Goal: Task Accomplishment & Management: Use online tool/utility

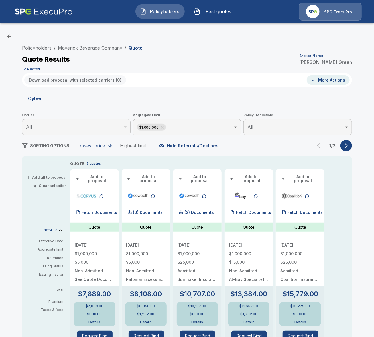
click at [38, 48] on link "Policyholders" at bounding box center [36, 48] width 29 height 6
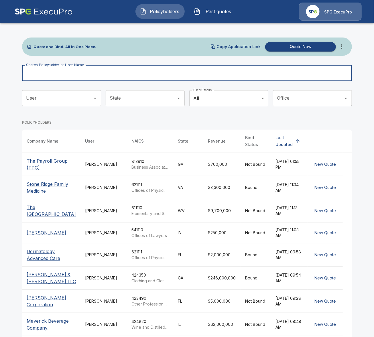
click at [147, 72] on input "Search Policyholder or User Name" at bounding box center [184, 73] width 324 height 16
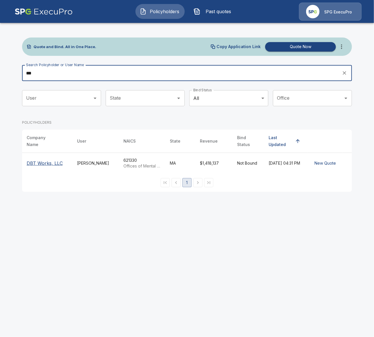
type input "***"
click at [58, 162] on p "DBT Works, LLC" at bounding box center [45, 163] width 36 height 7
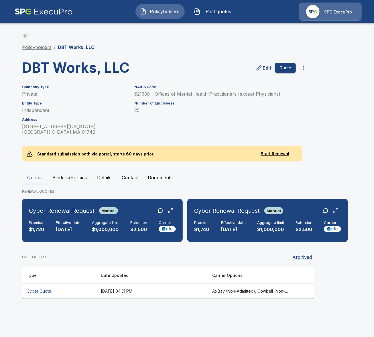
click at [37, 46] on link "Policyholders" at bounding box center [36, 47] width 29 height 6
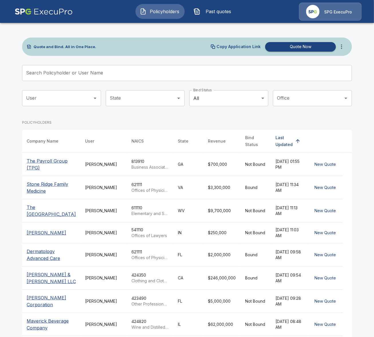
click at [123, 73] on input "Search Policyholder or User Name" at bounding box center [184, 73] width 324 height 16
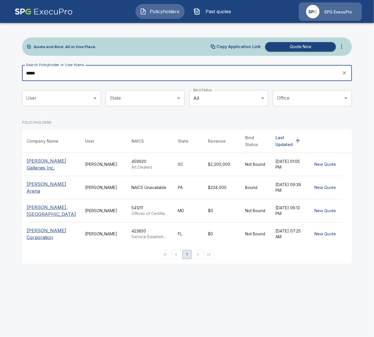
type input "*****"
click at [51, 185] on p "Charles J. Arena" at bounding box center [51, 188] width 49 height 14
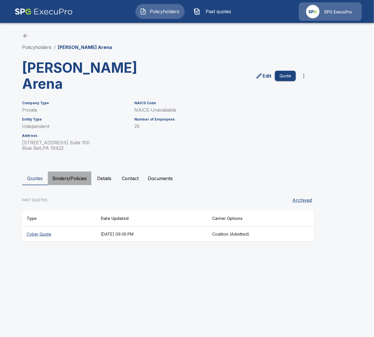
click at [76, 172] on button "Binders/Policies" at bounding box center [70, 179] width 44 height 14
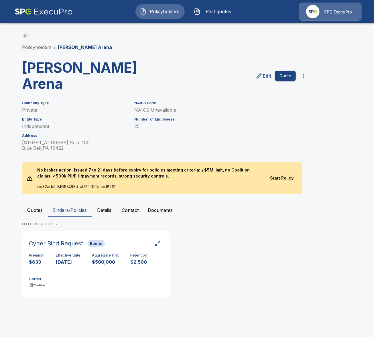
click at [38, 203] on button "Quotes" at bounding box center [35, 210] width 26 height 14
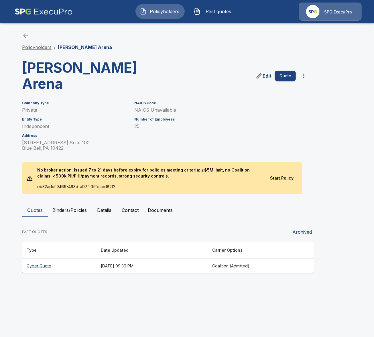
click at [42, 46] on link "Policyholders" at bounding box center [36, 47] width 29 height 6
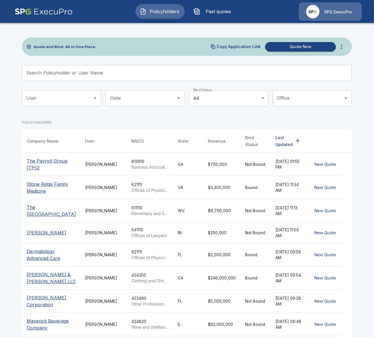
click at [338, 48] on icon "more" at bounding box center [341, 46] width 7 height 7
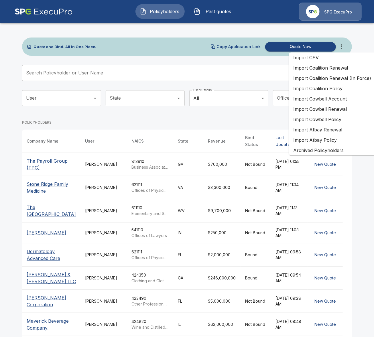
click at [12, 208] on main "Quote and Bind. All in One Place. Copy Application Link Quote Now Search Policy…" at bounding box center [187, 210] width 374 height 421
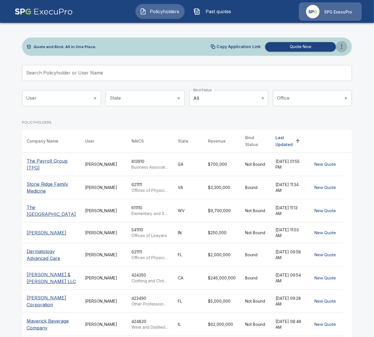
click at [345, 46] on icon "more" at bounding box center [341, 46] width 7 height 7
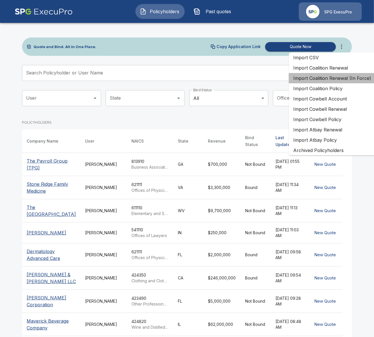
click at [347, 80] on li "Import Coalition Renewal (In Force)" at bounding box center [332, 78] width 87 height 10
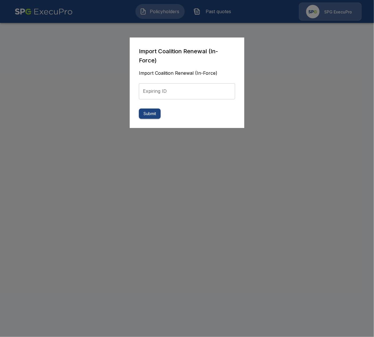
click at [178, 91] on input "Expiring ID" at bounding box center [187, 91] width 96 height 16
paste input "**********"
type input "**********"
drag, startPoint x: 141, startPoint y: 120, endPoint x: 144, endPoint y: 118, distance: 3.1
click at [143, 119] on div "**********" at bounding box center [187, 83] width 115 height 91
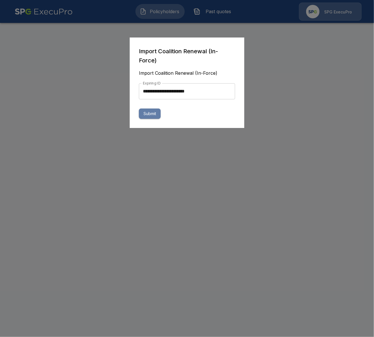
click at [144, 118] on button "Submit" at bounding box center [150, 114] width 22 height 11
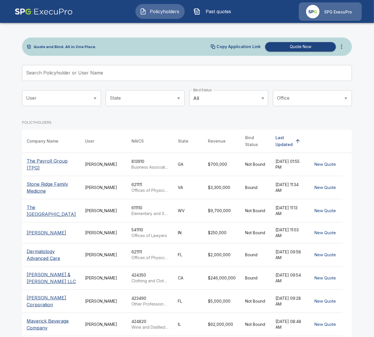
click at [215, 14] on span "Past quotes" at bounding box center [218, 11] width 31 height 7
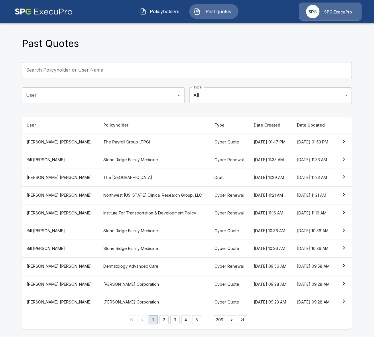
click at [147, 7] on button "Policyholders" at bounding box center [159, 11] width 49 height 15
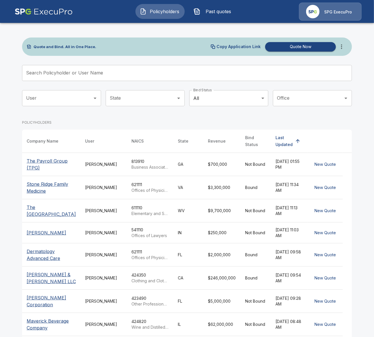
click at [347, 46] on button "more" at bounding box center [341, 46] width 11 height 11
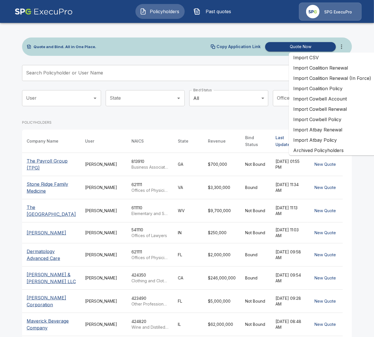
click at [348, 66] on li "Import Coalition Renewal" at bounding box center [332, 68] width 87 height 10
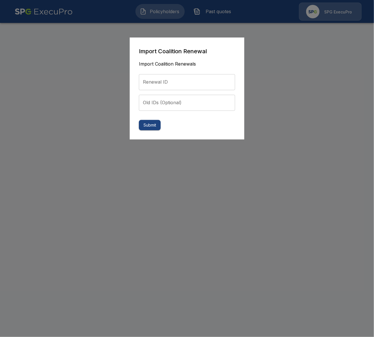
click at [200, 79] on input "Renewal ID" at bounding box center [187, 82] width 96 height 16
paste input "**********"
type input "**********"
click at [153, 124] on button "Submit" at bounding box center [150, 125] width 22 height 11
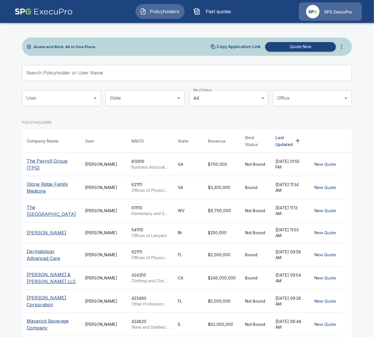
click at [227, 14] on span "Past quotes" at bounding box center [218, 11] width 31 height 7
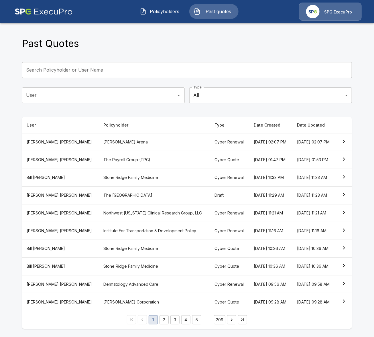
click at [132, 139] on th "[PERSON_NAME] Arena" at bounding box center [154, 142] width 111 height 18
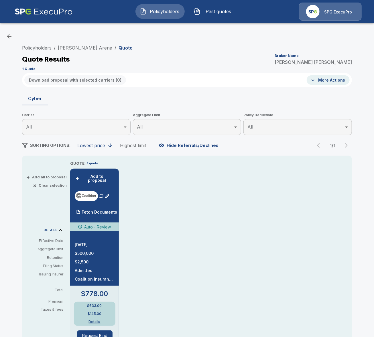
click at [45, 45] on li "Policyholders" at bounding box center [36, 47] width 29 height 7
click at [34, 50] on link "Policyholders" at bounding box center [36, 48] width 29 height 6
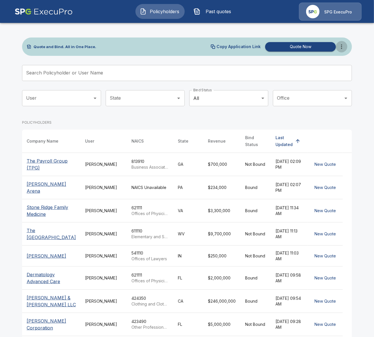
click at [342, 48] on icon "more" at bounding box center [341, 46] width 7 height 7
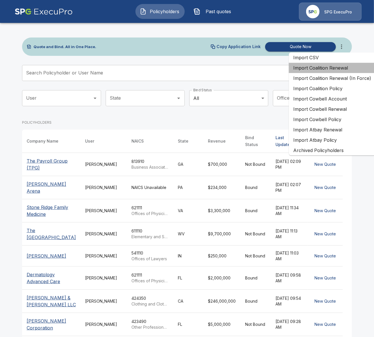
click at [344, 68] on li "Import Coalition Renewal" at bounding box center [332, 68] width 87 height 10
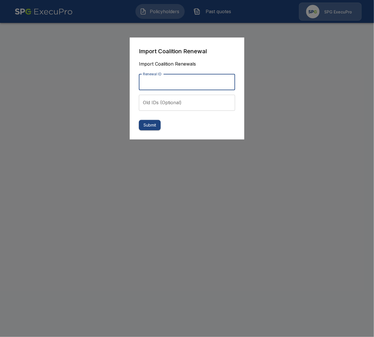
click at [203, 85] on input "Renewal ID" at bounding box center [187, 82] width 96 height 16
paste input "**********"
type input "**********"
click at [144, 125] on button "Submit" at bounding box center [150, 125] width 22 height 11
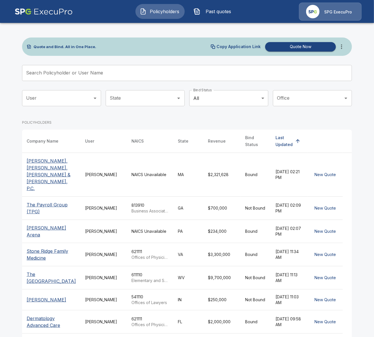
click at [103, 168] on td "Tricia Dietz" at bounding box center [103, 175] width 46 height 44
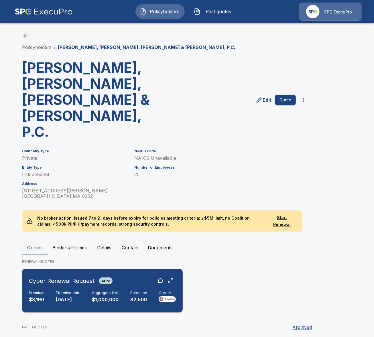
click at [101, 296] on p "$1,000,000" at bounding box center [105, 299] width 27 height 7
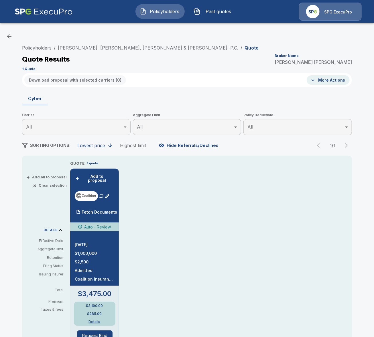
click at [262, 260] on div "QUOTE 1 quote + Add to proposal Fetch Documents Auto - Review 12/9/2025 $1,000,…" at bounding box center [199, 333] width 259 height 346
click at [37, 48] on link "Policyholders" at bounding box center [36, 48] width 29 height 6
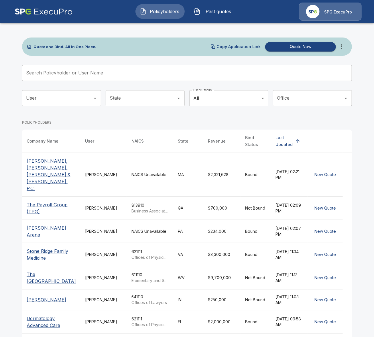
click at [16, 53] on div "Quote and Bind. All in One Place. Copy Application Link Quote Now Search Policy…" at bounding box center [187, 224] width 344 height 407
click at [343, 48] on icon "more" at bounding box center [341, 46] width 7 height 7
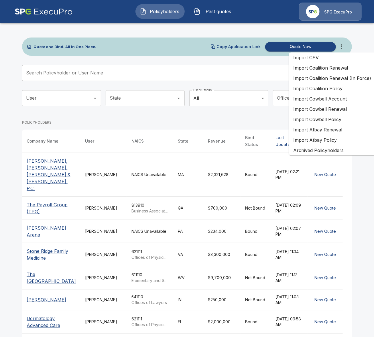
click at [355, 68] on li "Import Coalition Renewal" at bounding box center [332, 68] width 87 height 10
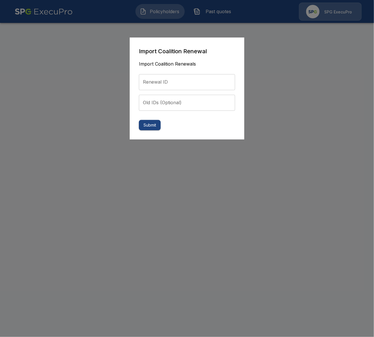
click at [162, 82] on input "Renewal ID" at bounding box center [187, 82] width 96 height 16
paste input "**********"
type input "**********"
click at [152, 126] on button "Submit" at bounding box center [150, 125] width 22 height 11
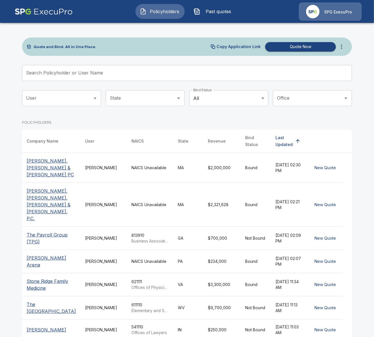
click at [111, 165] on div "Tricia Dietz" at bounding box center [103, 168] width 37 height 6
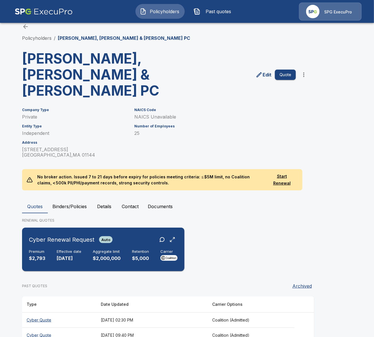
scroll to position [9, 0]
click at [91, 249] on div "Premium $2,793 Effective date [DATE] Aggregate limit $2,000,000 Retention $5,00…" at bounding box center [103, 255] width 149 height 13
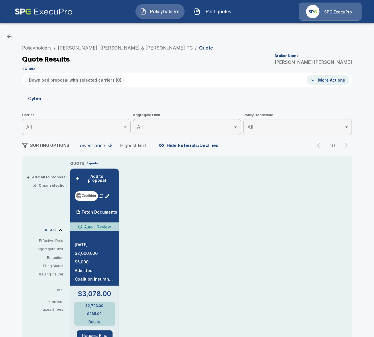
click at [48, 50] on link "Policyholders" at bounding box center [36, 48] width 29 height 6
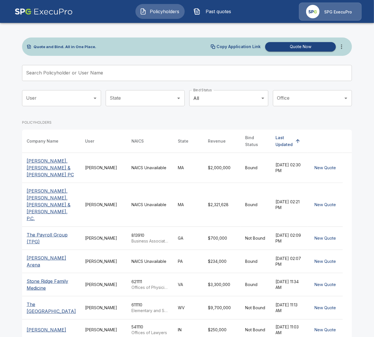
click at [340, 46] on icon "more" at bounding box center [341, 46] width 7 height 7
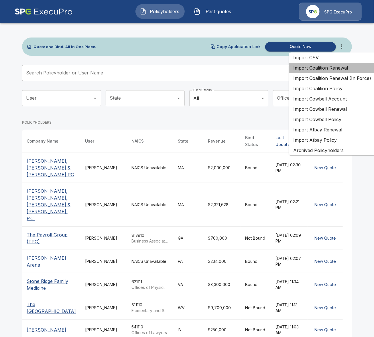
click at [341, 68] on li "Import Coalition Renewal" at bounding box center [332, 68] width 87 height 10
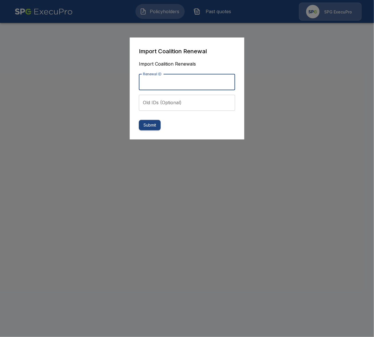
click at [188, 81] on input "Renewal ID" at bounding box center [187, 82] width 96 height 16
paste input "**********"
type input "**********"
click at [152, 126] on button "Submit" at bounding box center [150, 125] width 22 height 11
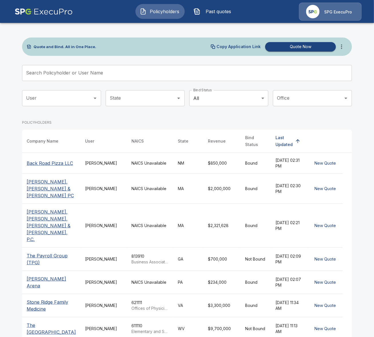
click at [100, 164] on td "Tricia Dietz" at bounding box center [103, 163] width 46 height 21
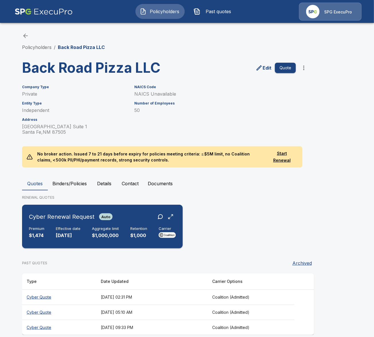
click at [90, 230] on div "Premium $1,474 Effective date 12/1/2025 Aggregate limit $1,000,000 Retention $1…" at bounding box center [102, 233] width 147 height 13
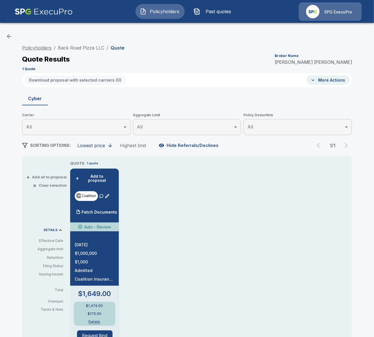
click at [35, 50] on link "Policyholders" at bounding box center [36, 48] width 29 height 6
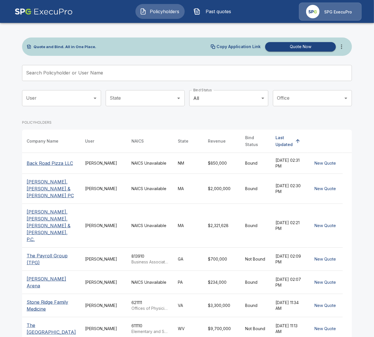
click at [340, 50] on icon "more" at bounding box center [341, 46] width 7 height 7
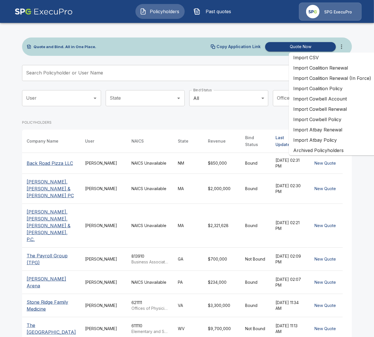
click at [329, 69] on li "Import Coalition Renewal" at bounding box center [332, 68] width 87 height 10
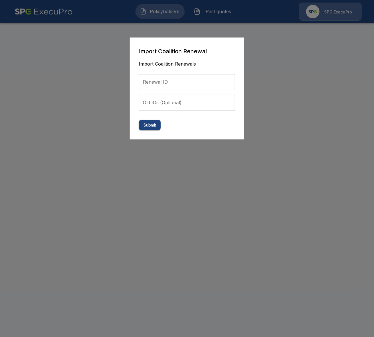
click at [200, 85] on input "Renewal ID" at bounding box center [187, 82] width 96 height 16
paste input "**********"
type input "**********"
click at [153, 125] on button "Submit" at bounding box center [150, 125] width 22 height 11
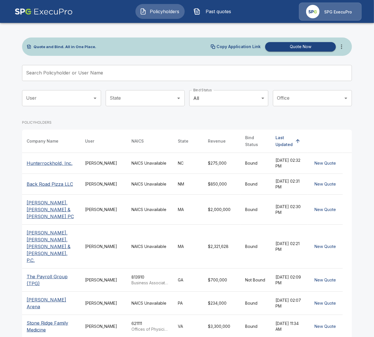
click at [80, 164] on td "[PERSON_NAME]" at bounding box center [103, 163] width 46 height 21
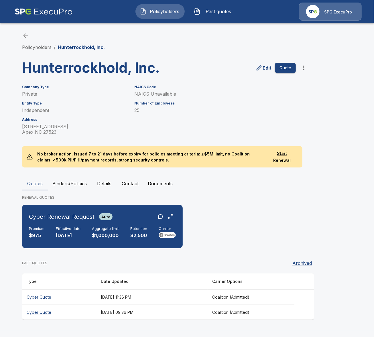
click at [123, 248] on div "Cyber Renewal Request Auto Premium $975 Effective date [DATE] Aggregate limit $…" at bounding box center [187, 229] width 330 height 48
click at [133, 231] on div "Retention $2,500" at bounding box center [138, 233] width 17 height 13
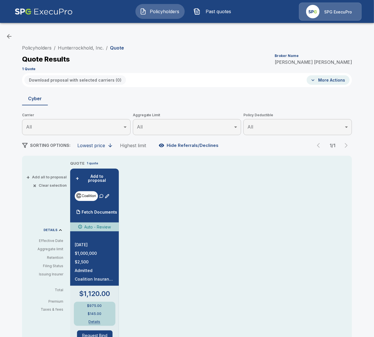
click at [152, 243] on div "QUOTE 1 quote + Add to proposal Fetch Documents Auto - Review [DATE] $1,000,000…" at bounding box center [199, 333] width 259 height 346
click at [46, 48] on link "Policyholders" at bounding box center [36, 48] width 29 height 6
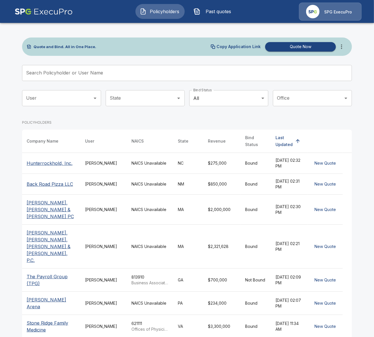
click at [204, 80] on input "Search Policyholder or User Name" at bounding box center [184, 73] width 324 height 16
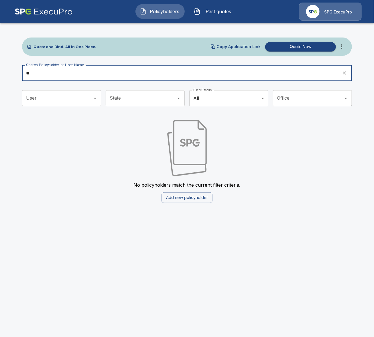
type input "*"
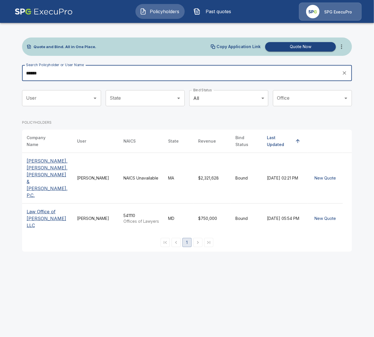
type input "******"
click at [51, 208] on p "Law Office of [PERSON_NAME] LLC" at bounding box center [47, 218] width 41 height 21
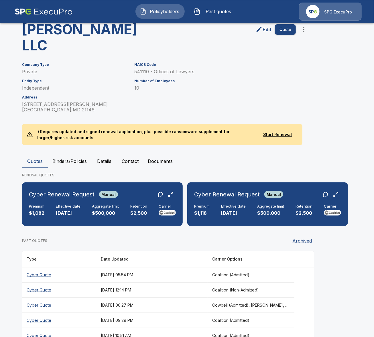
scroll to position [55, 0]
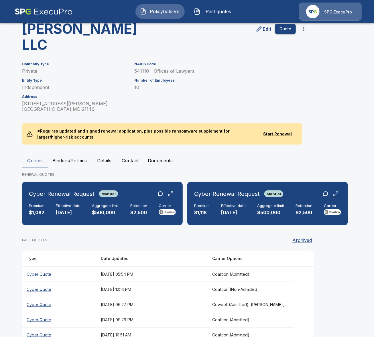
click at [283, 78] on h6 "Number of Employees" at bounding box center [215, 80] width 162 height 4
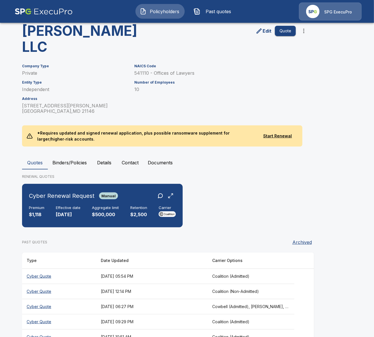
scroll to position [55, 0]
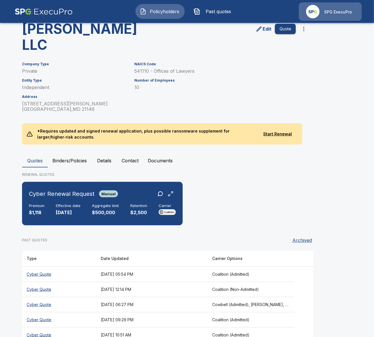
click at [64, 154] on button "Binders/Policies" at bounding box center [70, 161] width 44 height 14
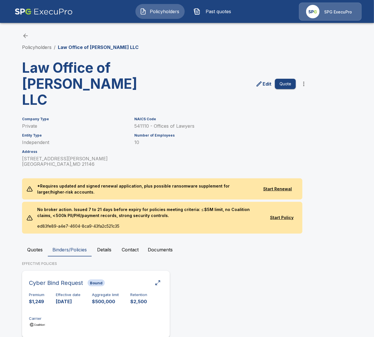
click at [117, 293] on h6 "Aggregate limit" at bounding box center [105, 295] width 27 height 5
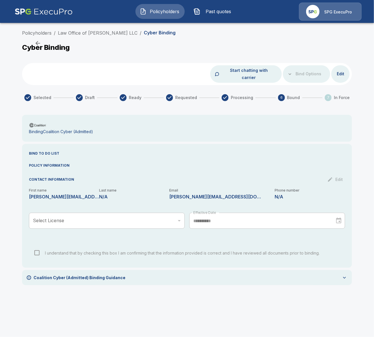
click at [125, 36] on li "Law Office of [PERSON_NAME] LLC" at bounding box center [98, 32] width 80 height 7
click at [124, 33] on link "Law Office of [PERSON_NAME] LLC" at bounding box center [98, 33] width 80 height 6
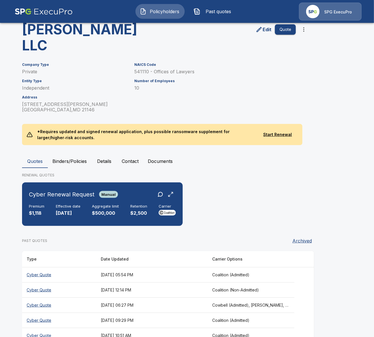
scroll to position [55, 0]
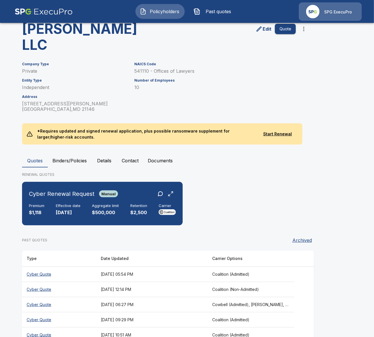
click at [316, 66] on div "Company Type Private Entity Type Independent Address [STREET_ADDRESS][PERSON_NA…" at bounding box center [183, 83] width 337 height 57
click at [208, 297] on th "[DATE] 06:27 PM" at bounding box center [151, 304] width 111 height 15
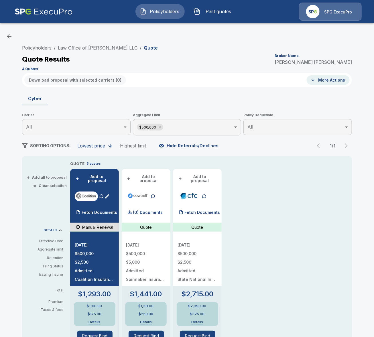
click at [98, 46] on link "Law Office of [PERSON_NAME] LLC" at bounding box center [98, 48] width 80 height 6
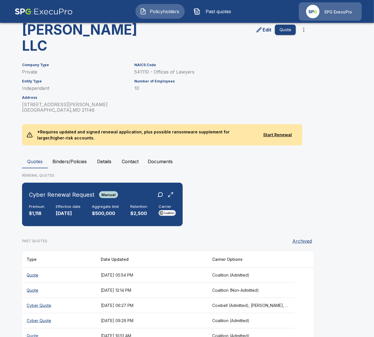
scroll to position [55, 0]
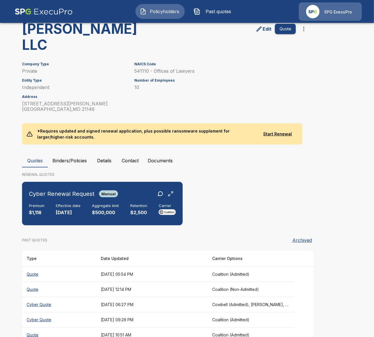
click at [175, 282] on th "[DATE] 12:14 PM" at bounding box center [151, 289] width 111 height 15
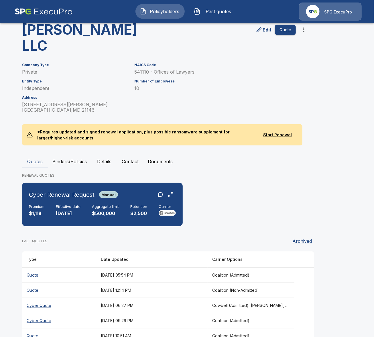
scroll to position [55, 0]
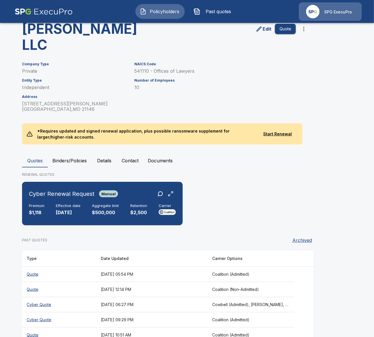
click at [208, 297] on th "[DATE] 06:27 PM" at bounding box center [151, 304] width 111 height 15
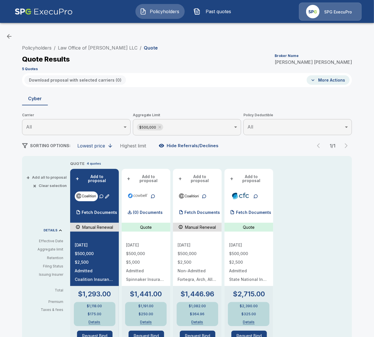
click at [112, 51] on li "Law Office of [PERSON_NAME] LLC" at bounding box center [98, 47] width 80 height 7
click at [114, 49] on link "Law Office of [PERSON_NAME] LLC" at bounding box center [98, 48] width 80 height 6
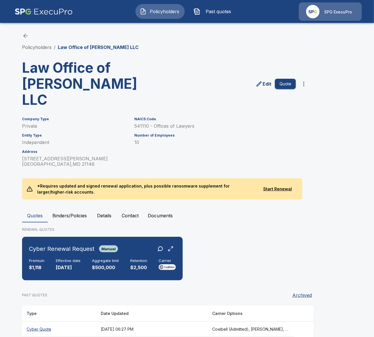
click at [15, 240] on main "Policyholders / Law Office of [PERSON_NAME] LLC Law Office of [PERSON_NAME] LLC…" at bounding box center [187, 181] width 374 height 363
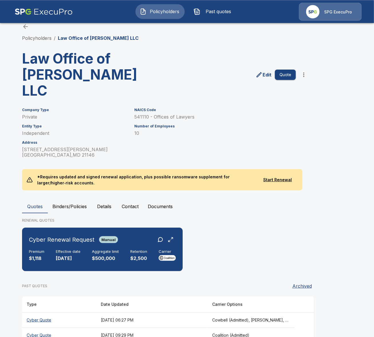
scroll to position [9, 0]
click at [163, 312] on th "[DATE] 06:27 PM" at bounding box center [151, 319] width 111 height 15
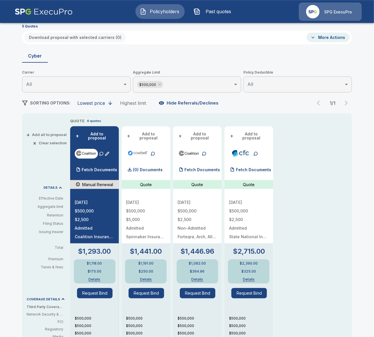
scroll to position [42, 0]
